Goal: Navigation & Orientation: Go to known website

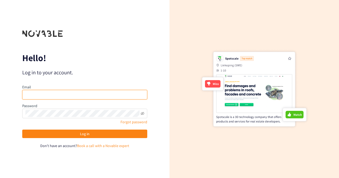
type input "[EMAIL_ADDRESS][DOMAIN_NAME]"
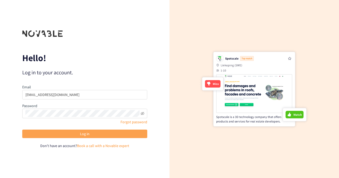
drag, startPoint x: 0, startPoint y: 0, endPoint x: 98, endPoint y: 136, distance: 168.1
click at [98, 136] on button "Log in" at bounding box center [84, 134] width 125 height 8
